Goal: Task Accomplishment & Management: Manage account settings

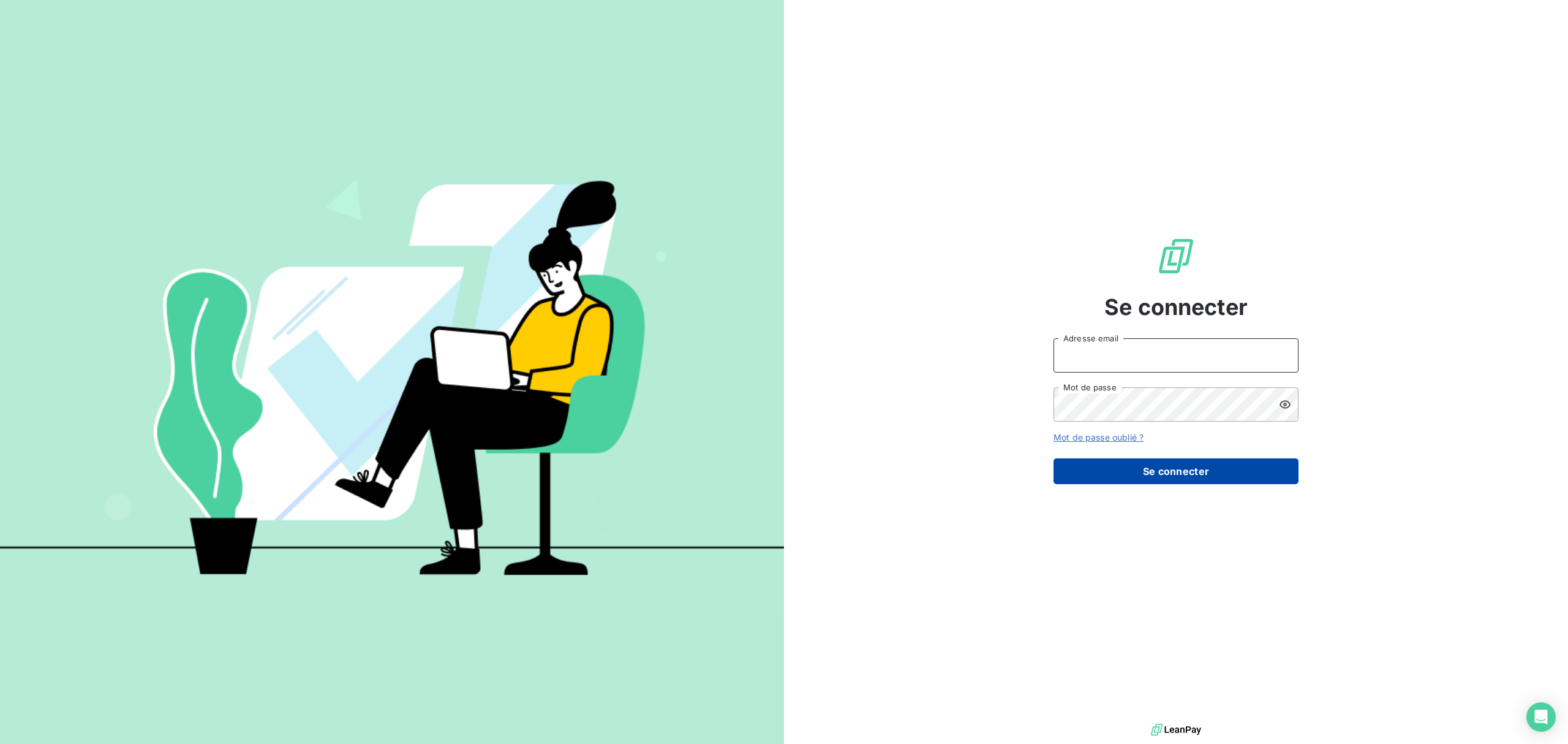
type input "[EMAIL_ADDRESS][DOMAIN_NAME]"
click at [1226, 473] on button "Se connecter" at bounding box center [1176, 471] width 245 height 26
